Goal: Contribute content

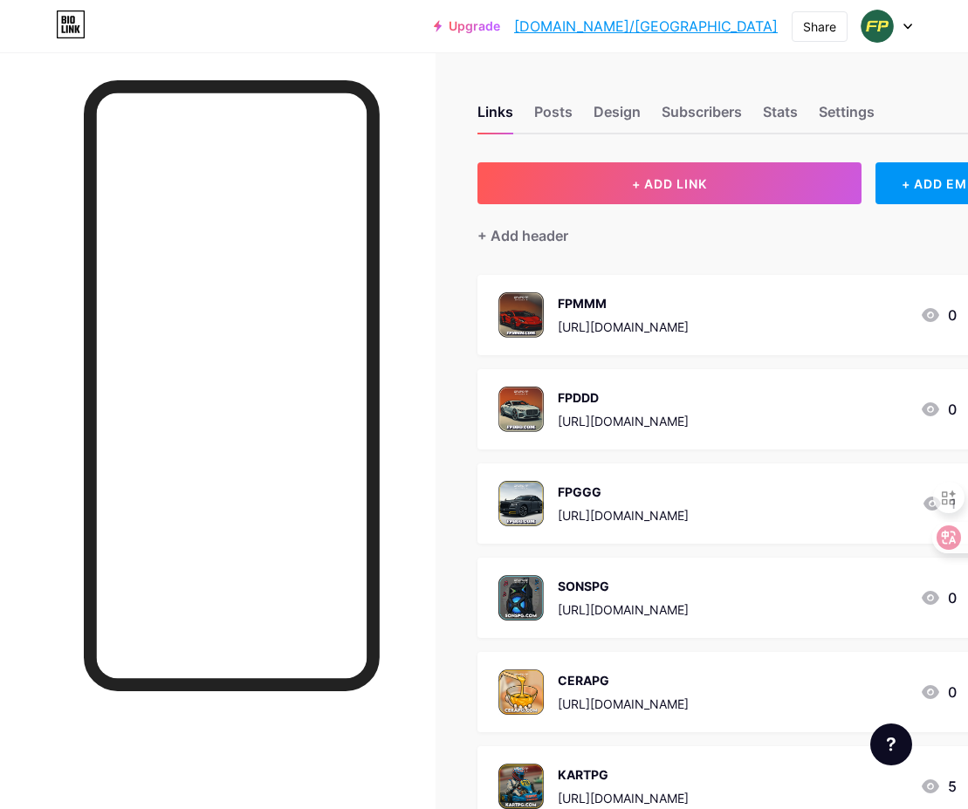
scroll to position [0, 131]
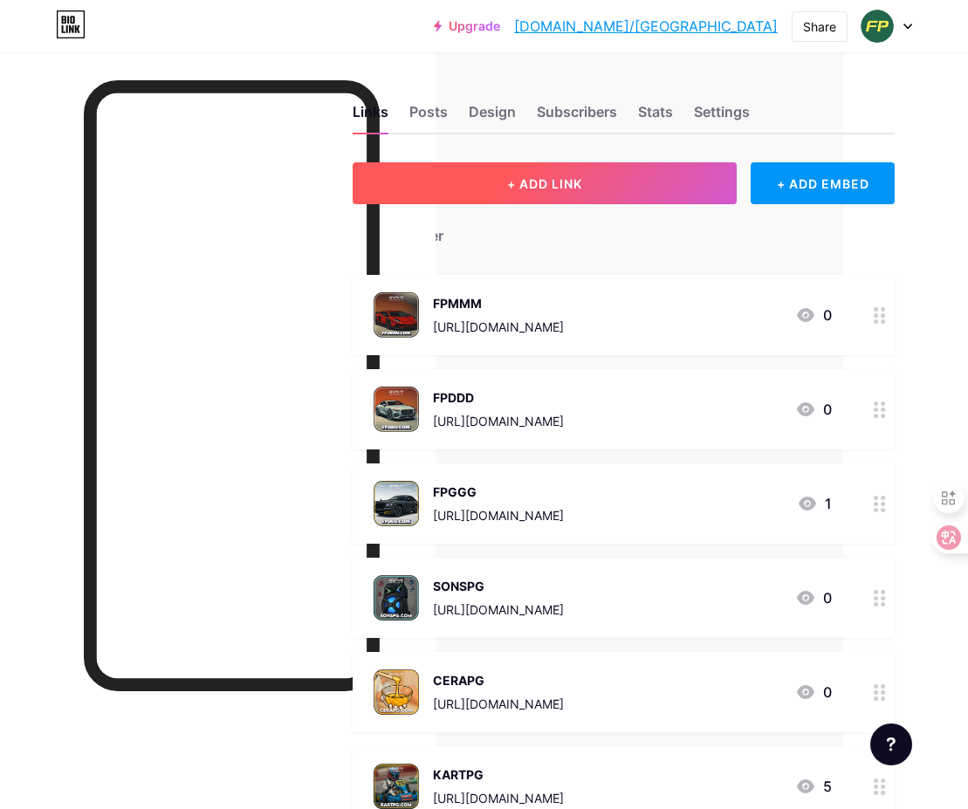
click at [567, 183] on span "+ ADD LINK" at bounding box center [544, 183] width 75 height 15
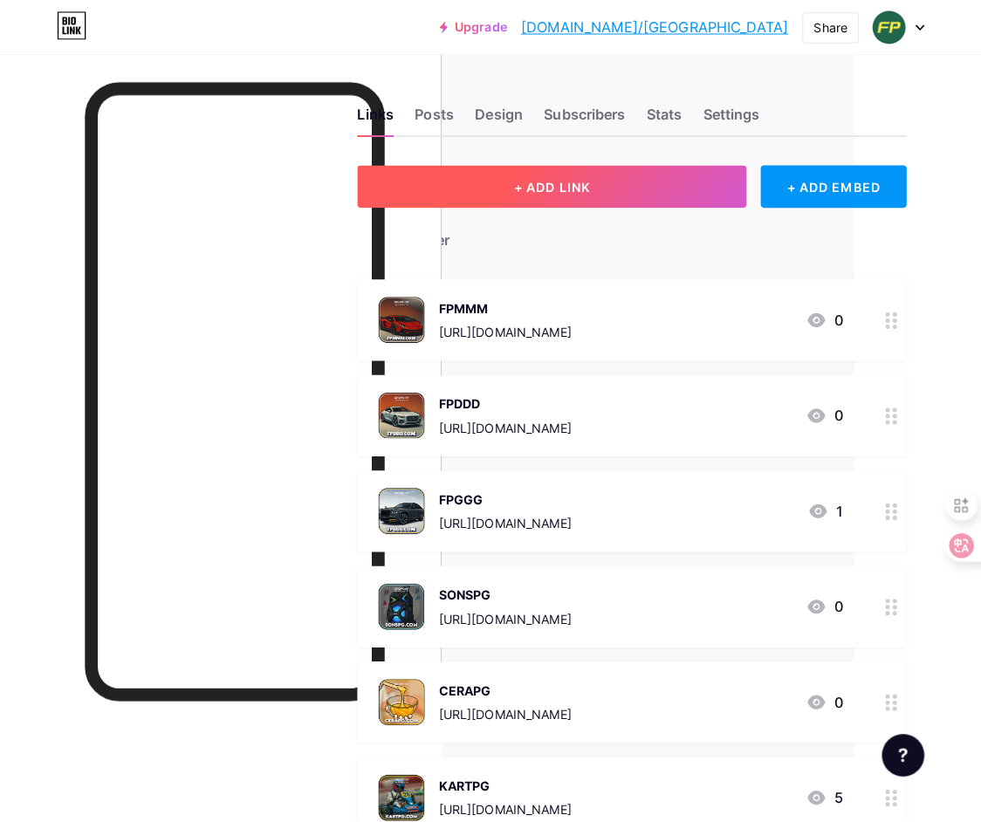
scroll to position [0, 118]
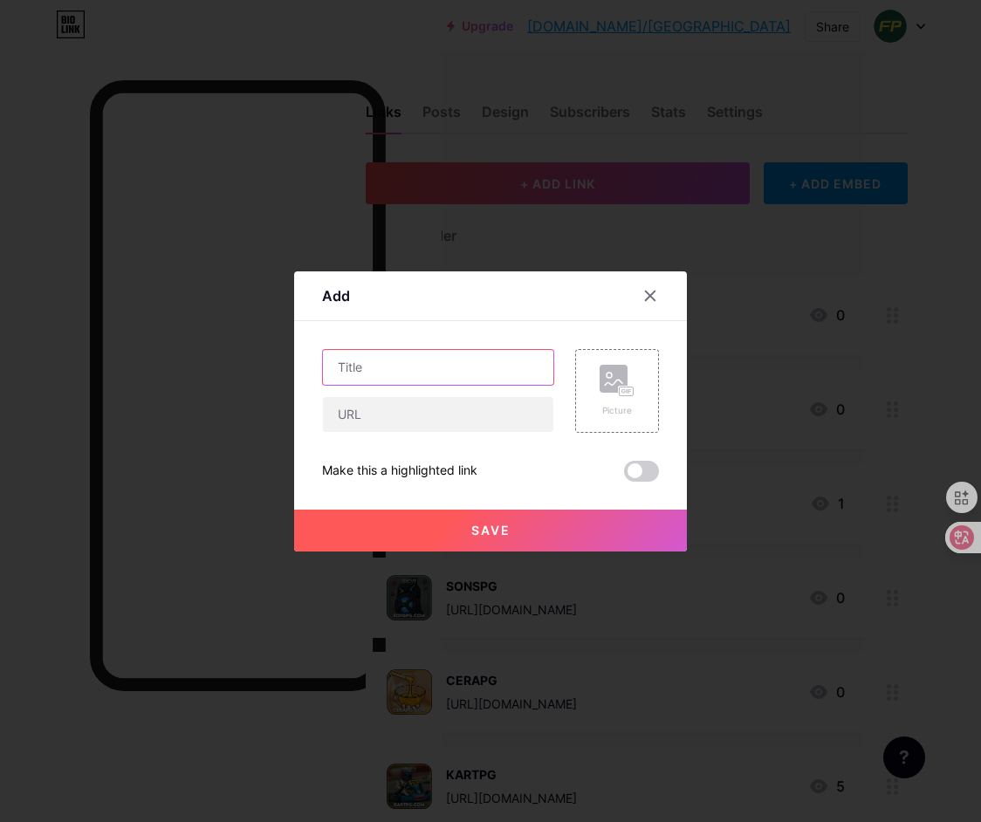
click at [388, 370] on input "text" at bounding box center [438, 367] width 230 height 35
paste input "PNEUPG"
type input "PNEUPG"
click at [679, 350] on div "Add Content YouTube Play YouTube video without leaving your page. ADD Vimeo Pla…" at bounding box center [490, 412] width 393 height 280
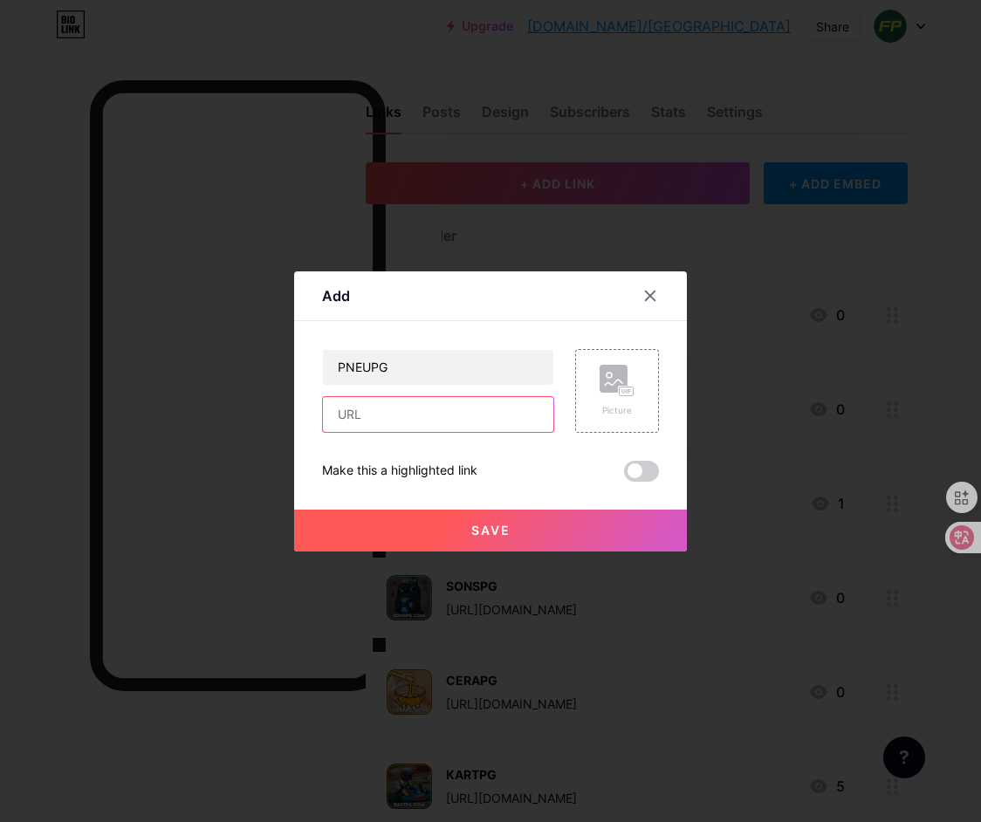
click at [432, 409] on input "text" at bounding box center [438, 414] width 230 height 35
paste input "[URL][DOMAIN_NAME]"
type input "[URL][DOMAIN_NAME]"
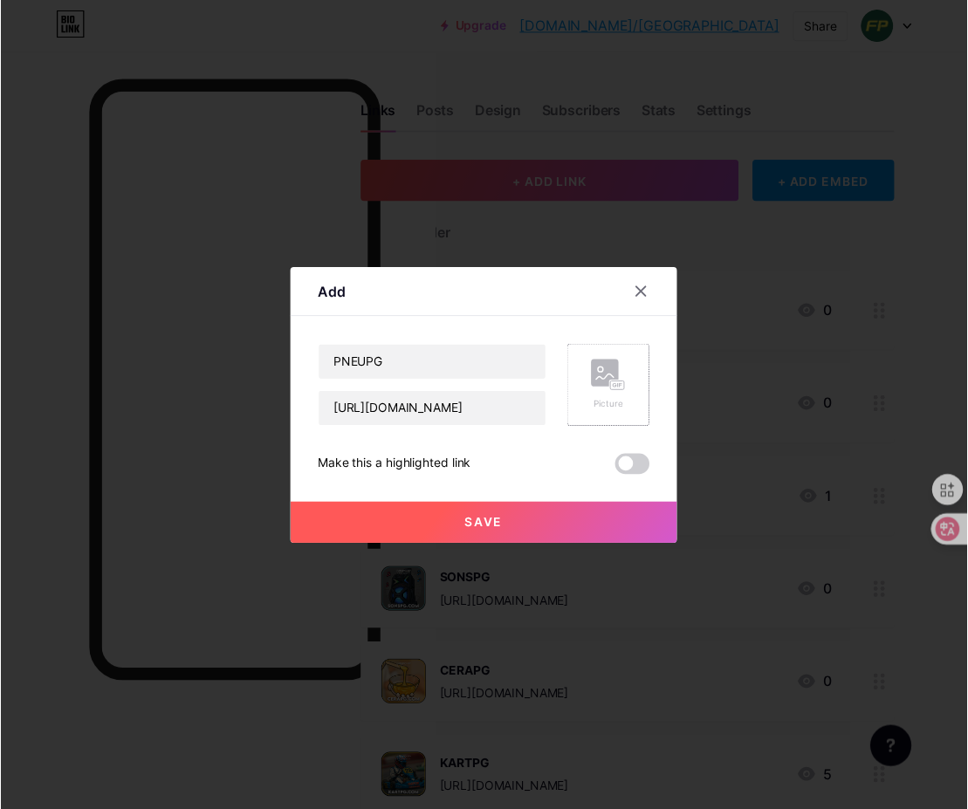
scroll to position [0, 0]
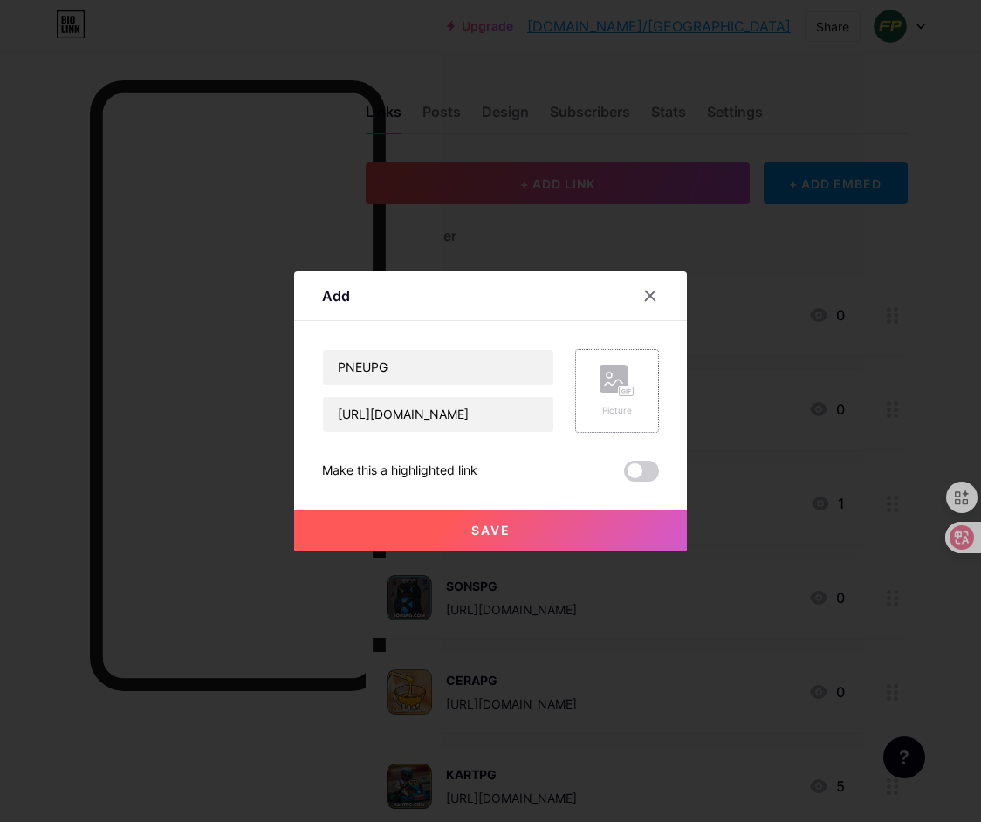
click at [621, 380] on rect at bounding box center [614, 379] width 28 height 28
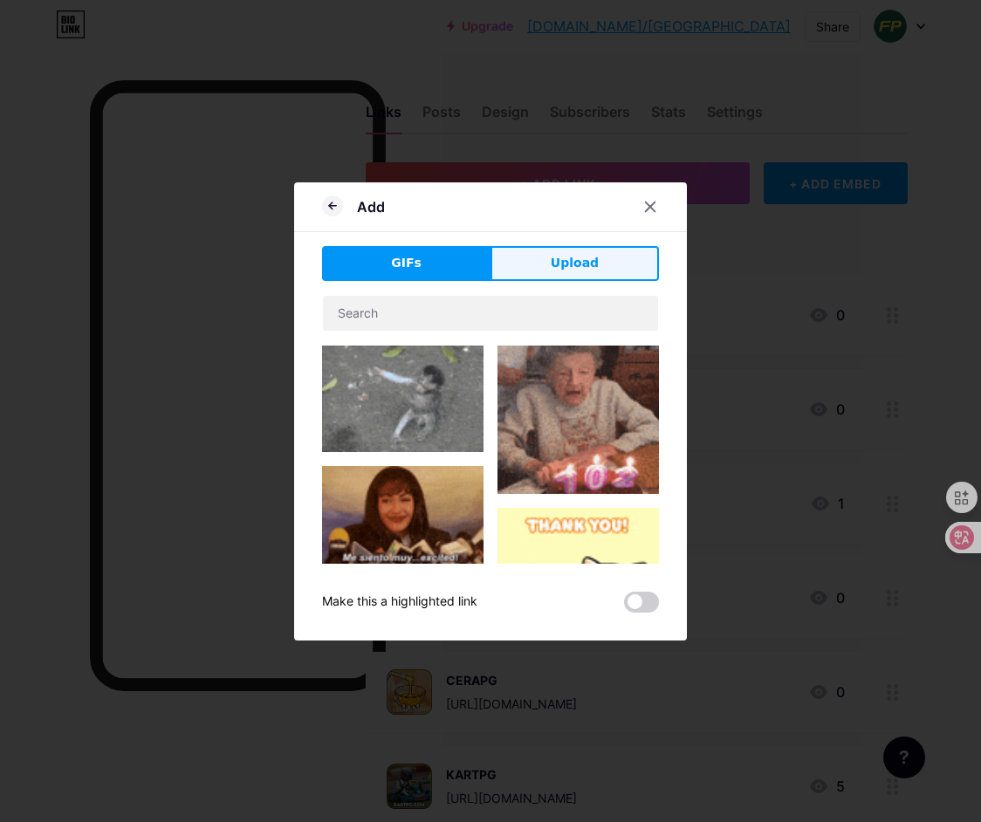
click at [592, 271] on span "Upload" at bounding box center [575, 263] width 48 height 18
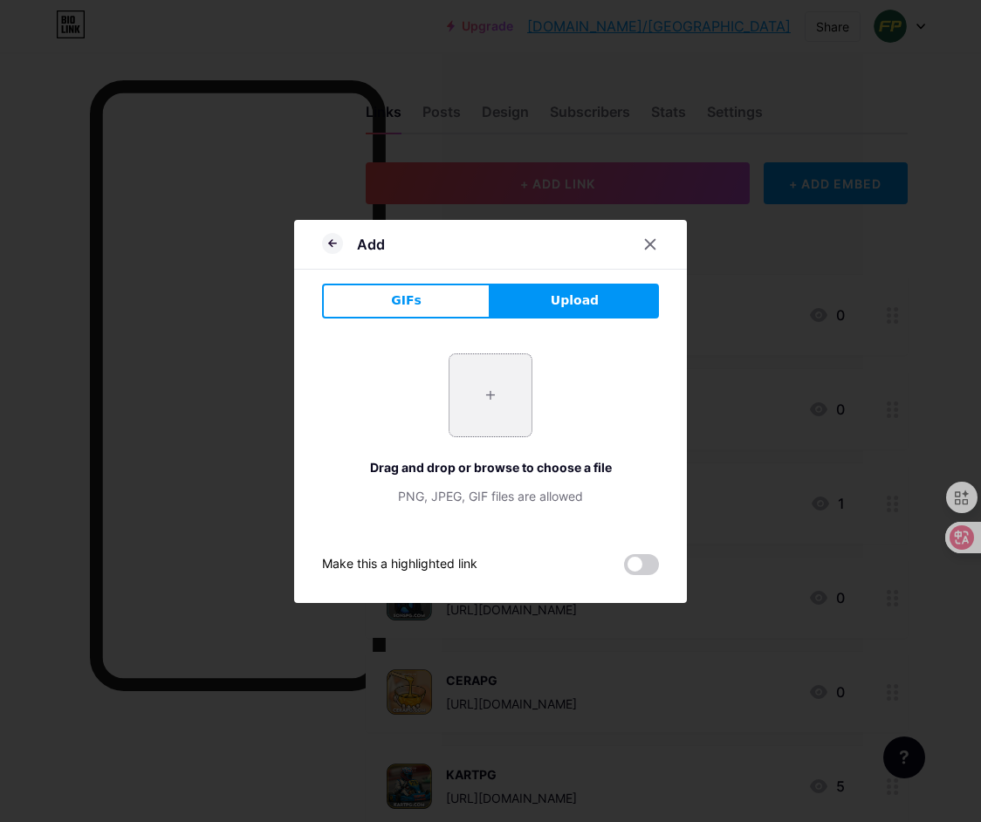
click at [499, 397] on input "file" at bounding box center [491, 395] width 82 height 82
type input "C:\fakepath\1.png"
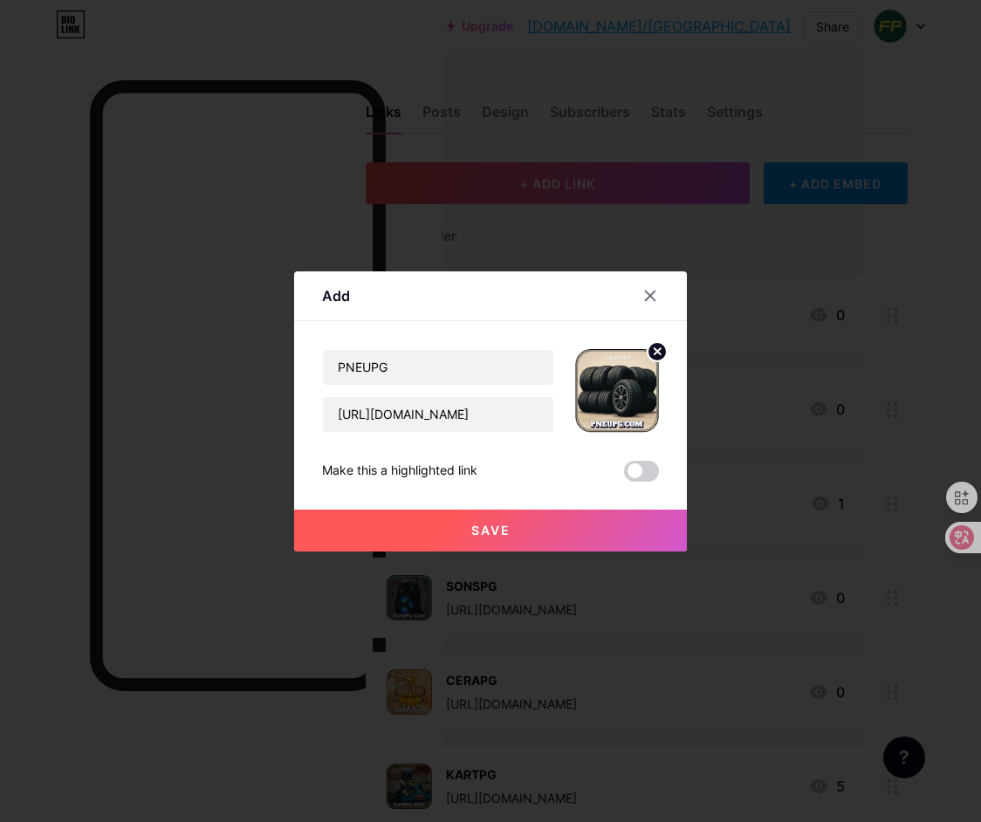
click at [478, 535] on span "Save" at bounding box center [490, 530] width 39 height 15
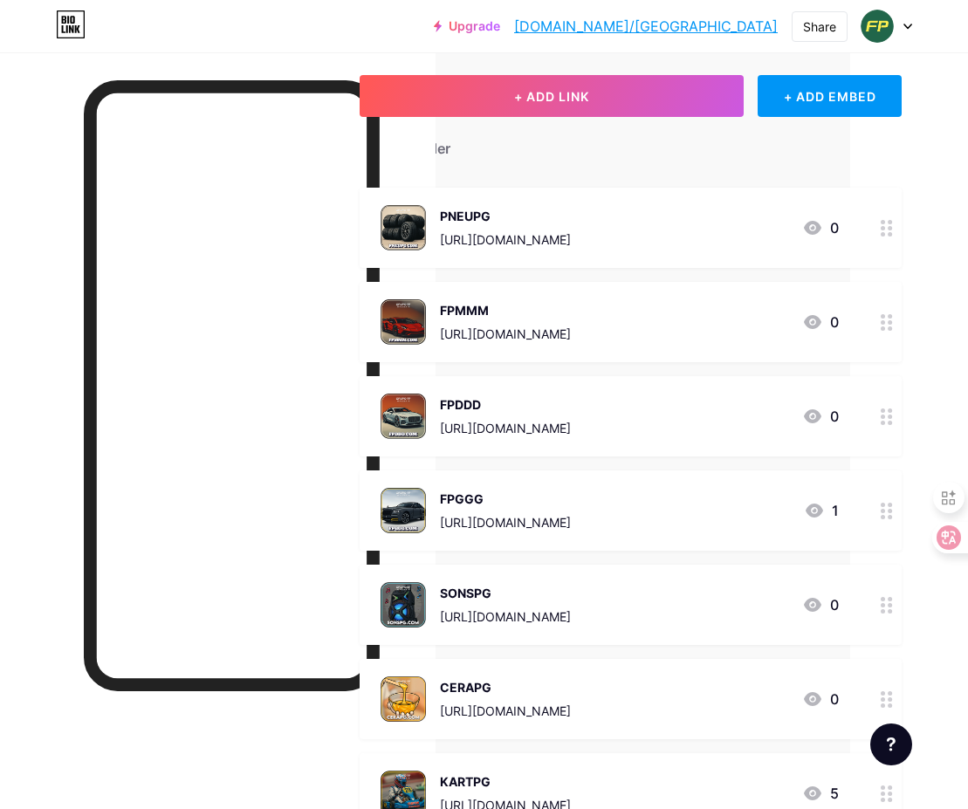
scroll to position [0, 118]
